Goal: Find specific page/section: Find specific page/section

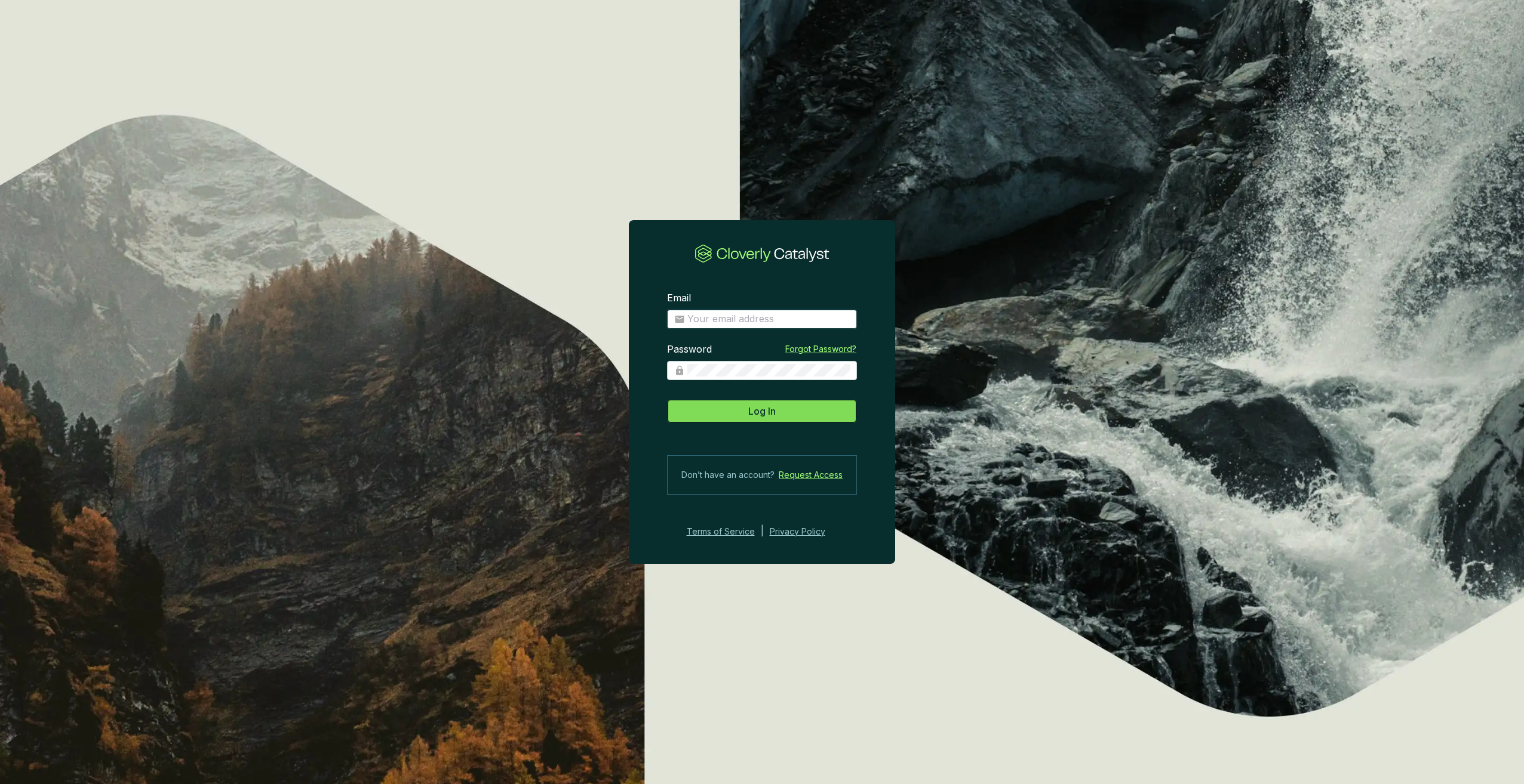
type input "[PERSON_NAME][EMAIL_ADDRESS][DOMAIN_NAME]"
click at [757, 419] on button "Log In" at bounding box center [762, 411] width 190 height 24
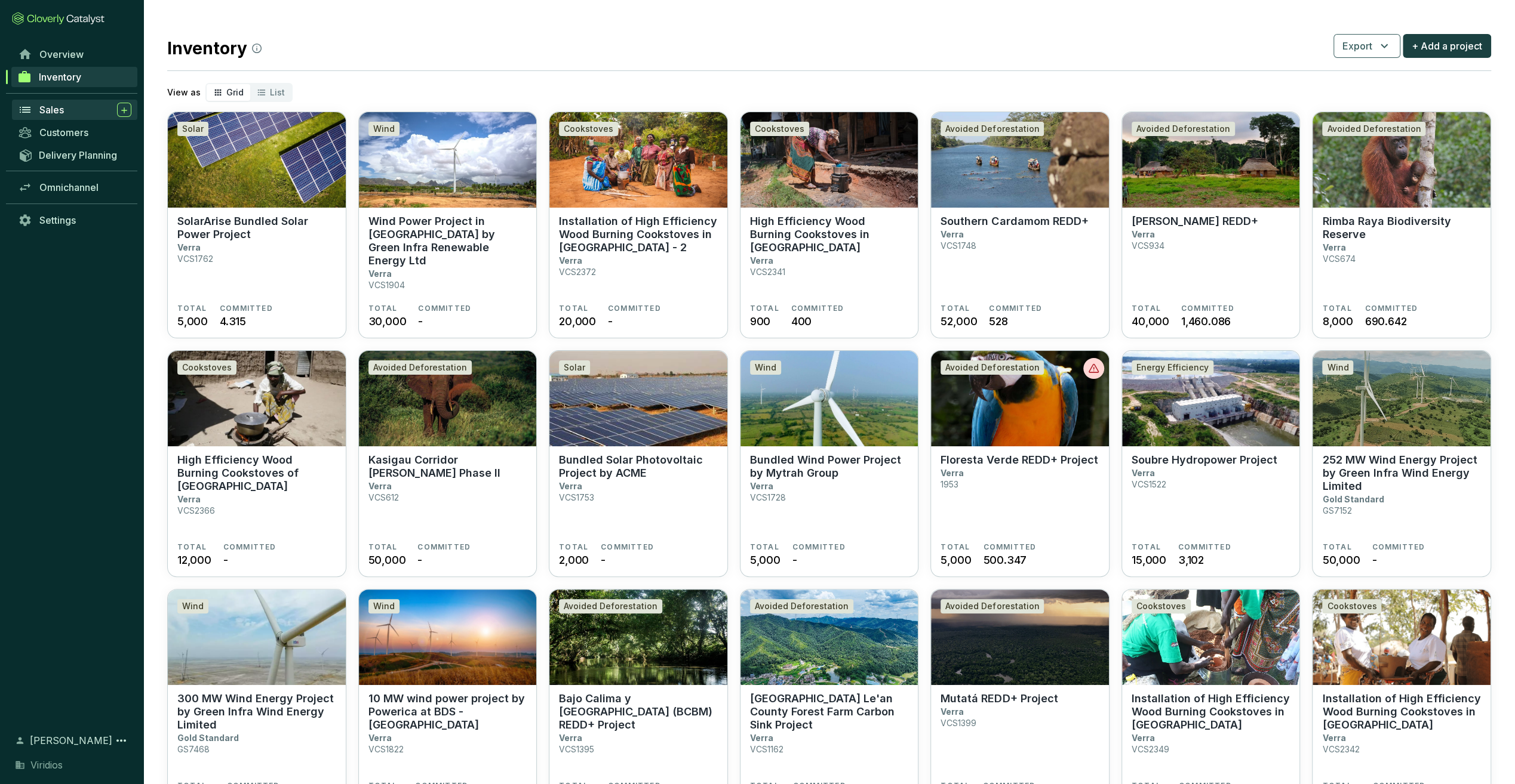
click at [55, 113] on span "Sales" at bounding box center [52, 110] width 25 height 12
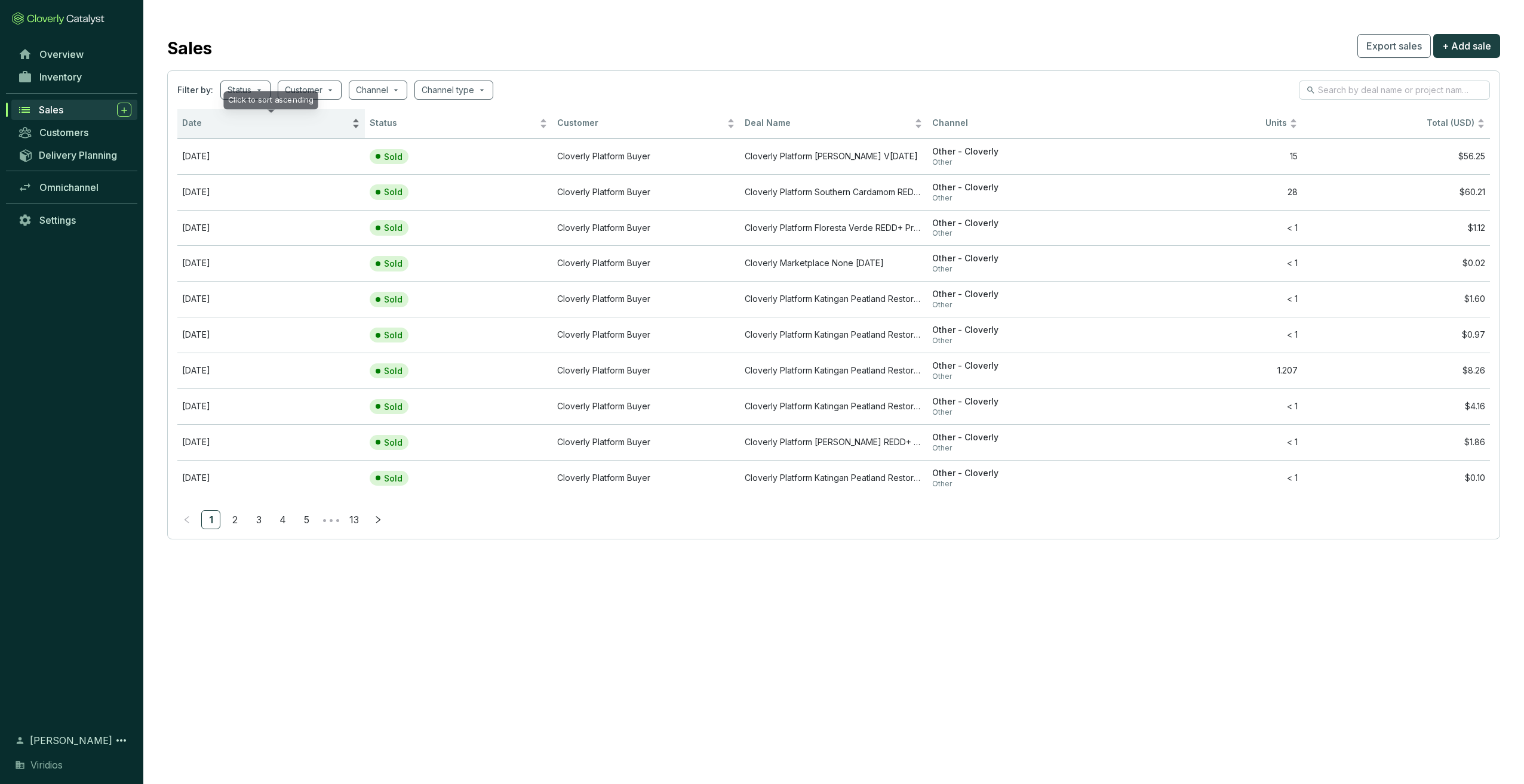
click at [221, 116] on div "Date" at bounding box center [271, 123] width 178 height 14
click at [213, 116] on div "Date" at bounding box center [271, 123] width 178 height 14
